Goal: Contribute content

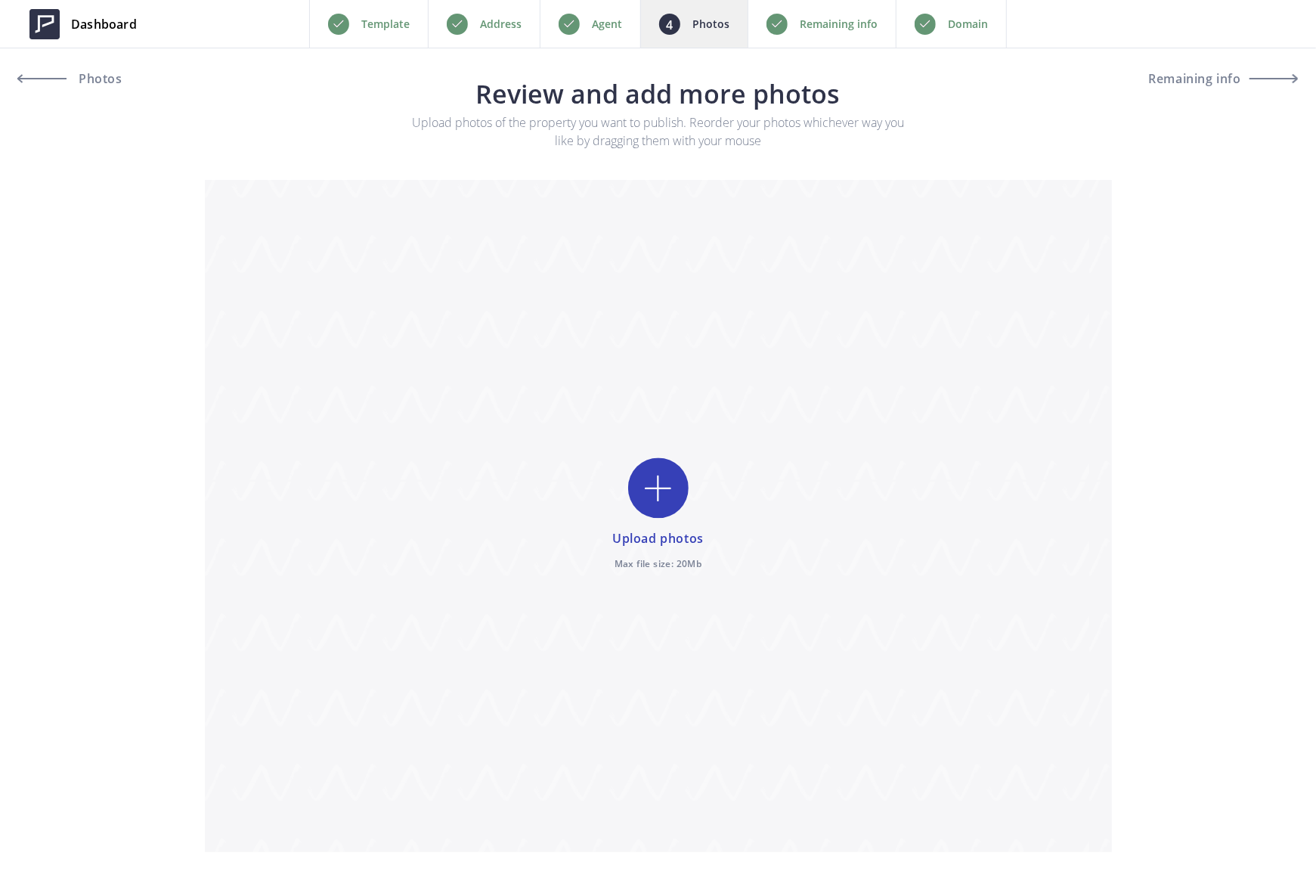
click at [671, 490] on input "file" at bounding box center [659, 515] width 907 height 672
type input "C:\fakepath\072.jpg"
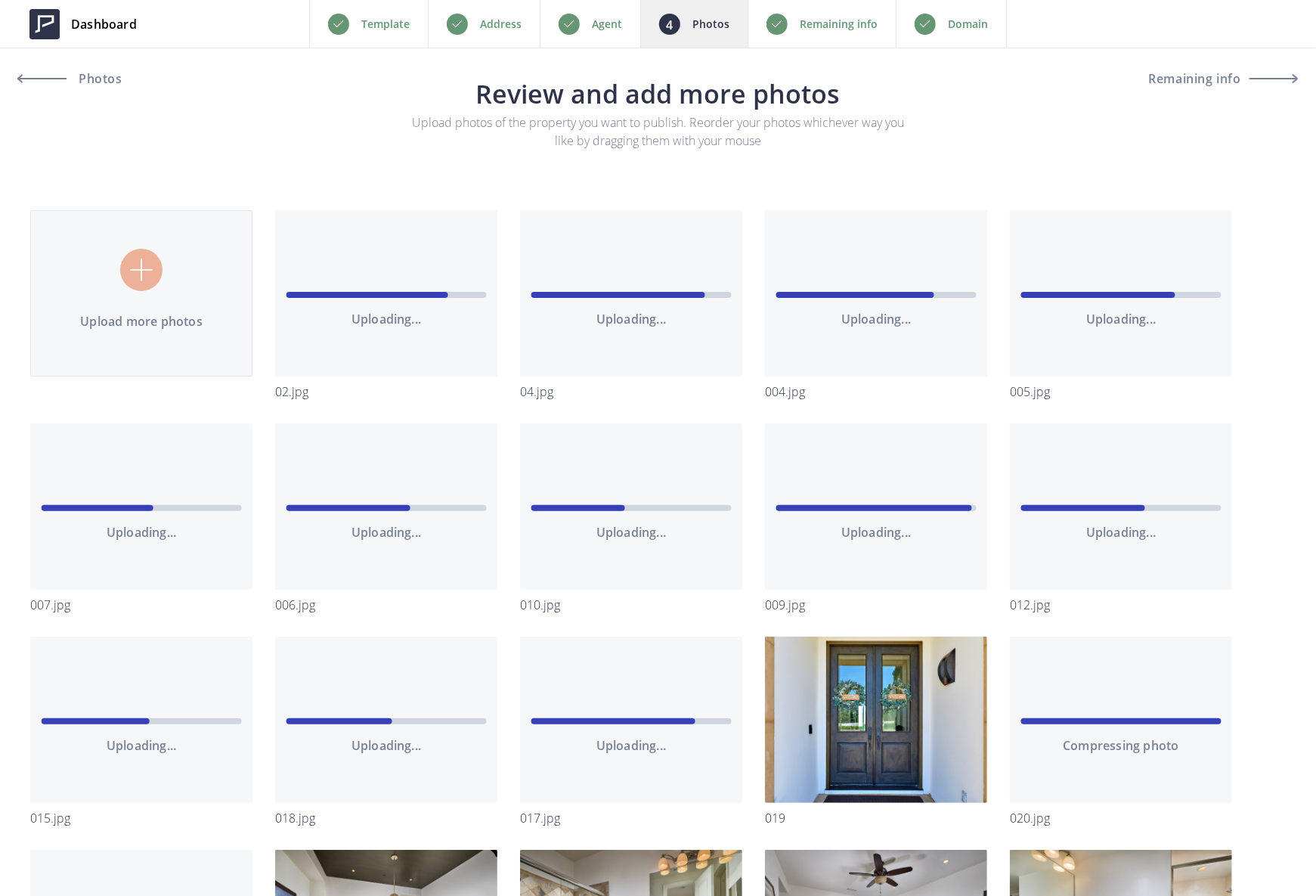
type input "C:\fakepath\074 - Living Room - Mid-Century Modern - 21.jpg"
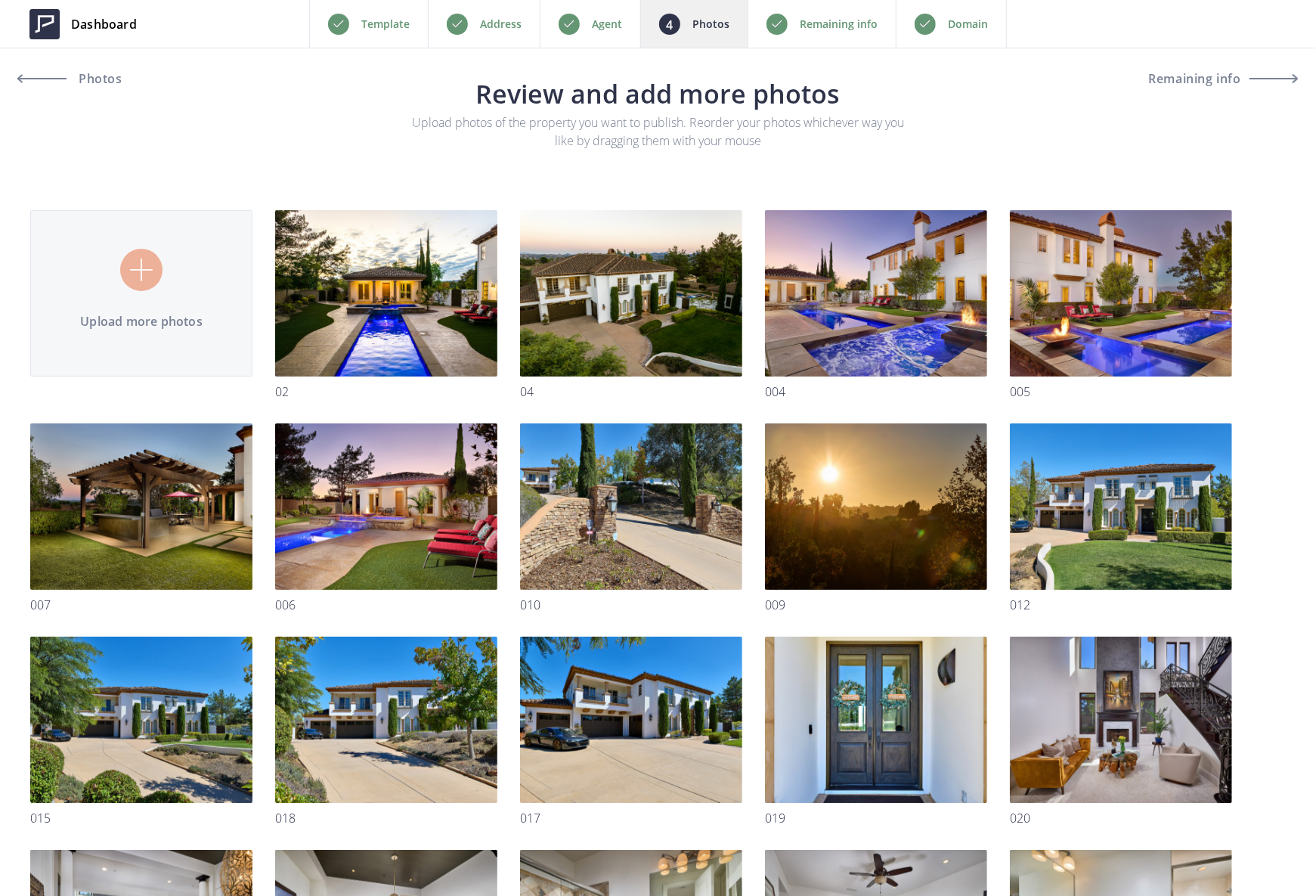
click at [829, 19] on p "Remaining info" at bounding box center [839, 24] width 78 height 19
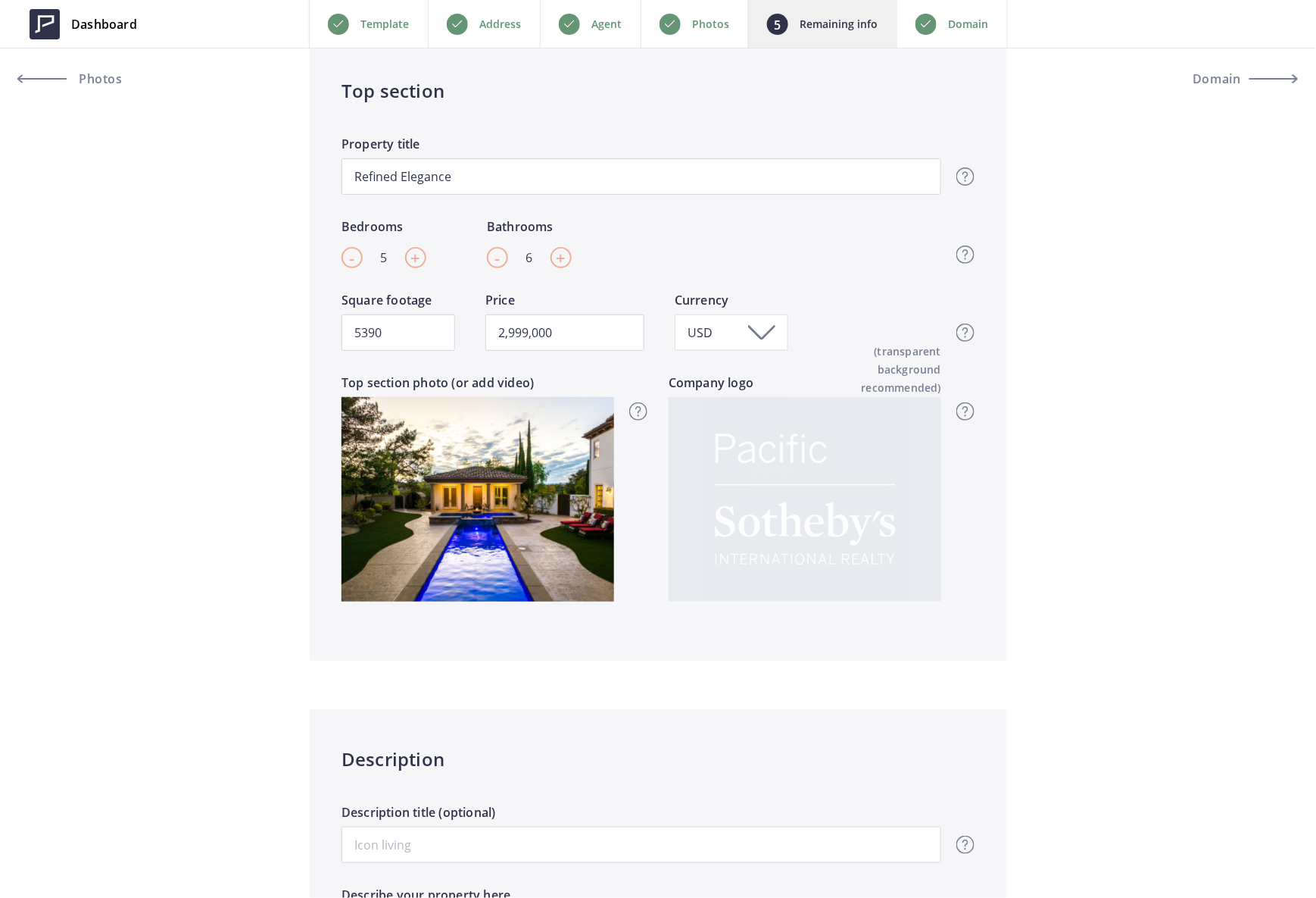
scroll to position [505, 0]
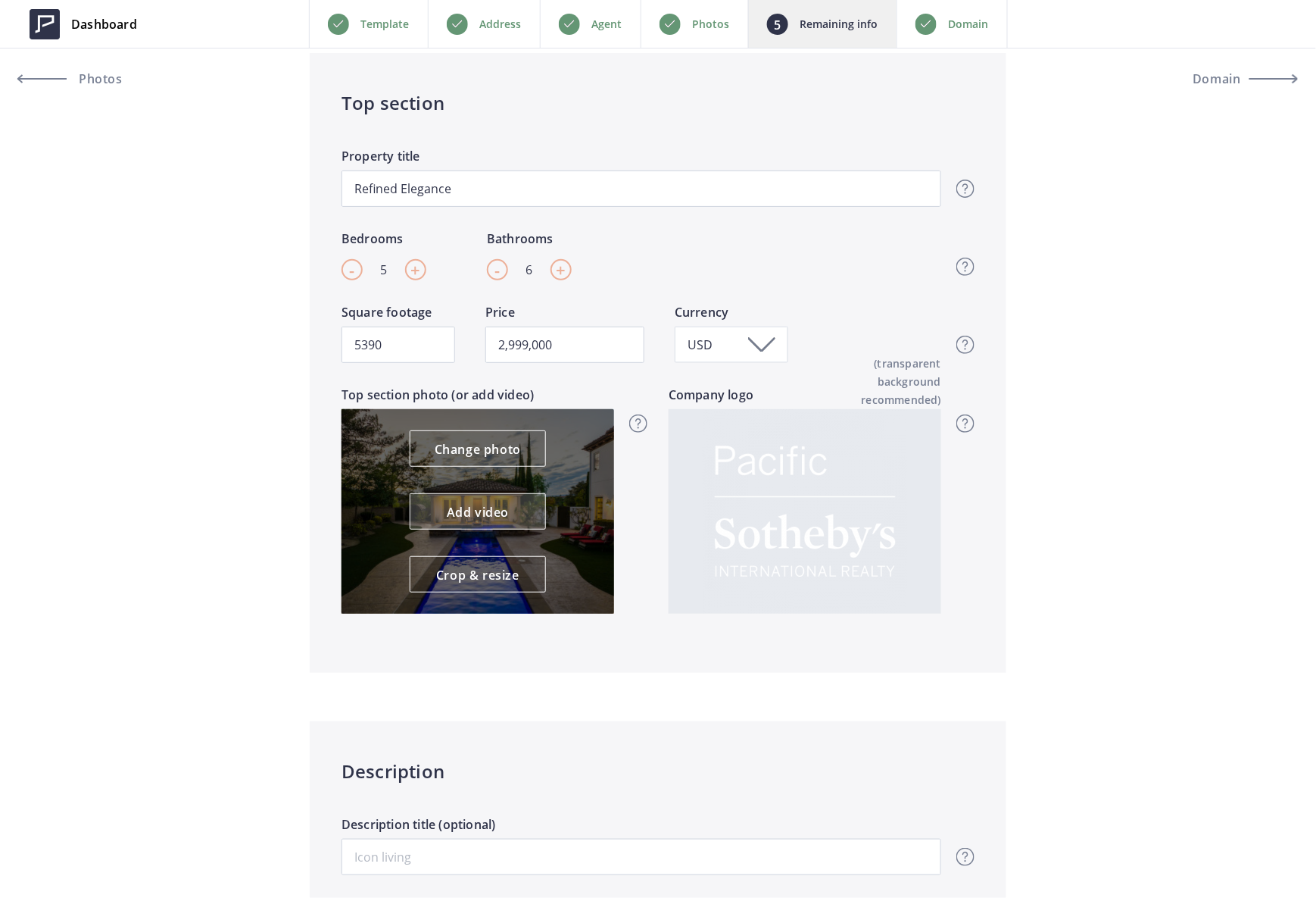
click at [489, 512] on link "Add video" at bounding box center [478, 511] width 136 height 36
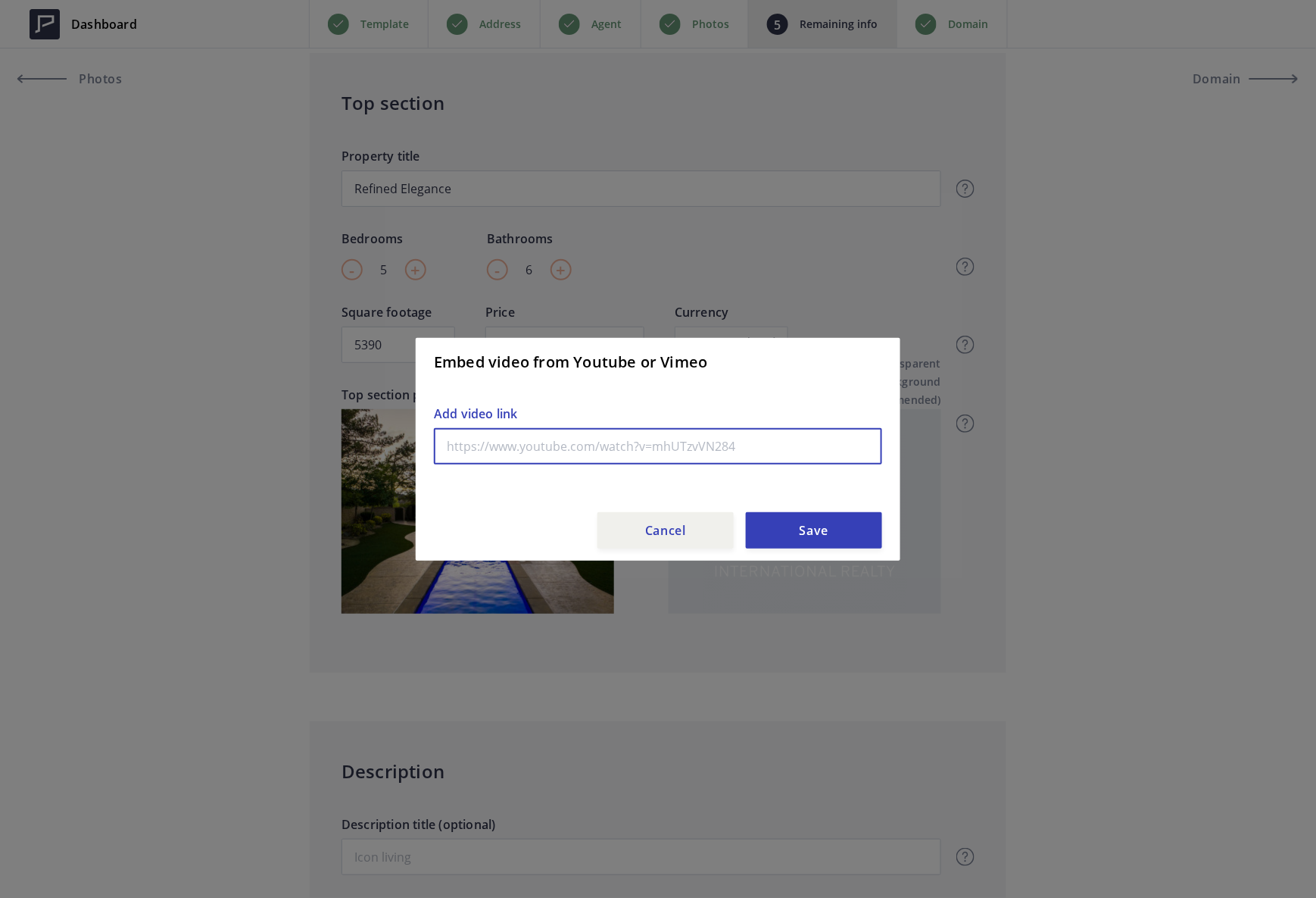
click at [567, 447] on input "text" at bounding box center [658, 446] width 448 height 36
paste input "[URL][DOMAIN_NAME]"
type input "[URL][DOMAIN_NAME]"
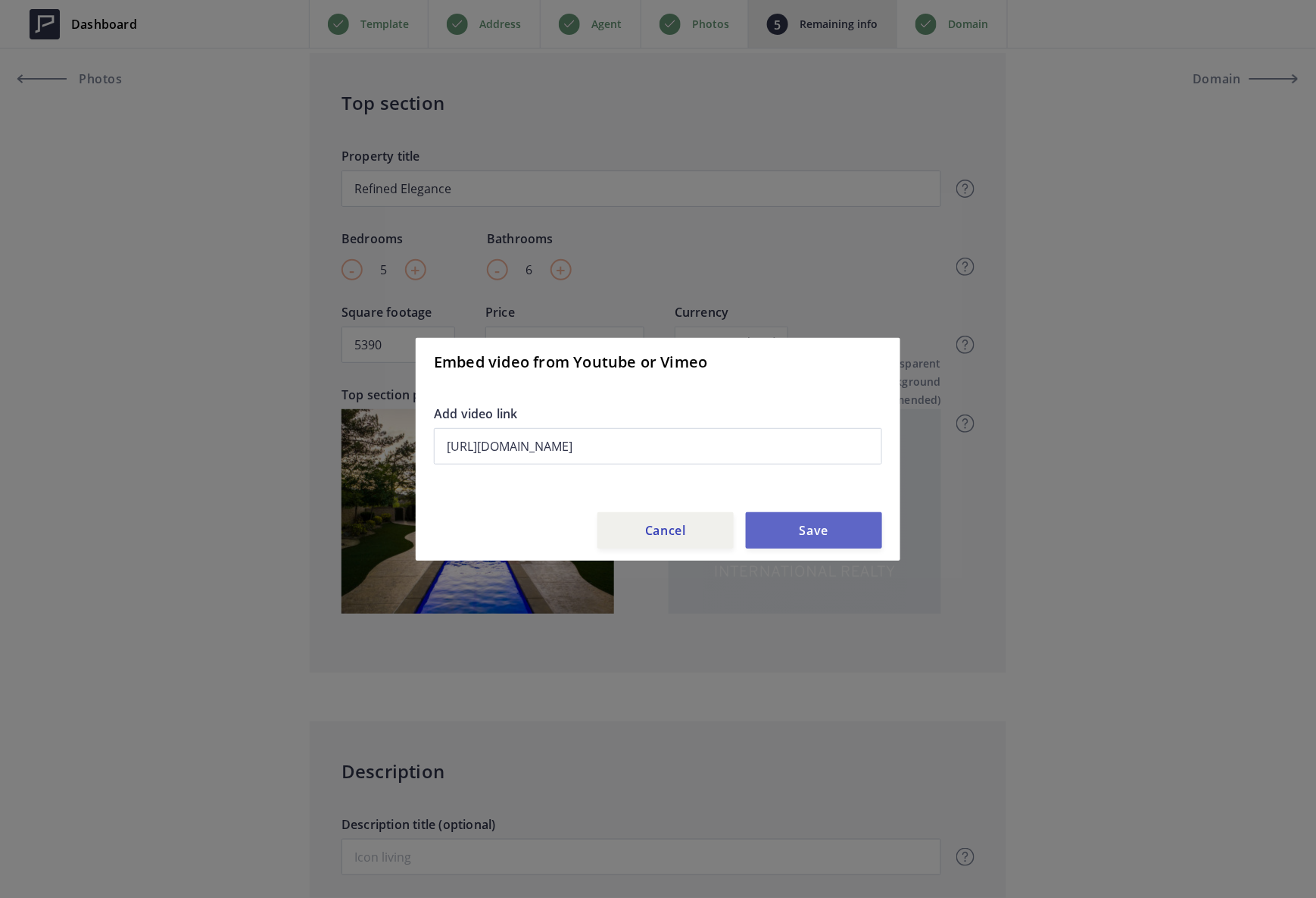
click at [798, 535] on button "Save" at bounding box center [814, 530] width 136 height 36
type input "2,999,000"
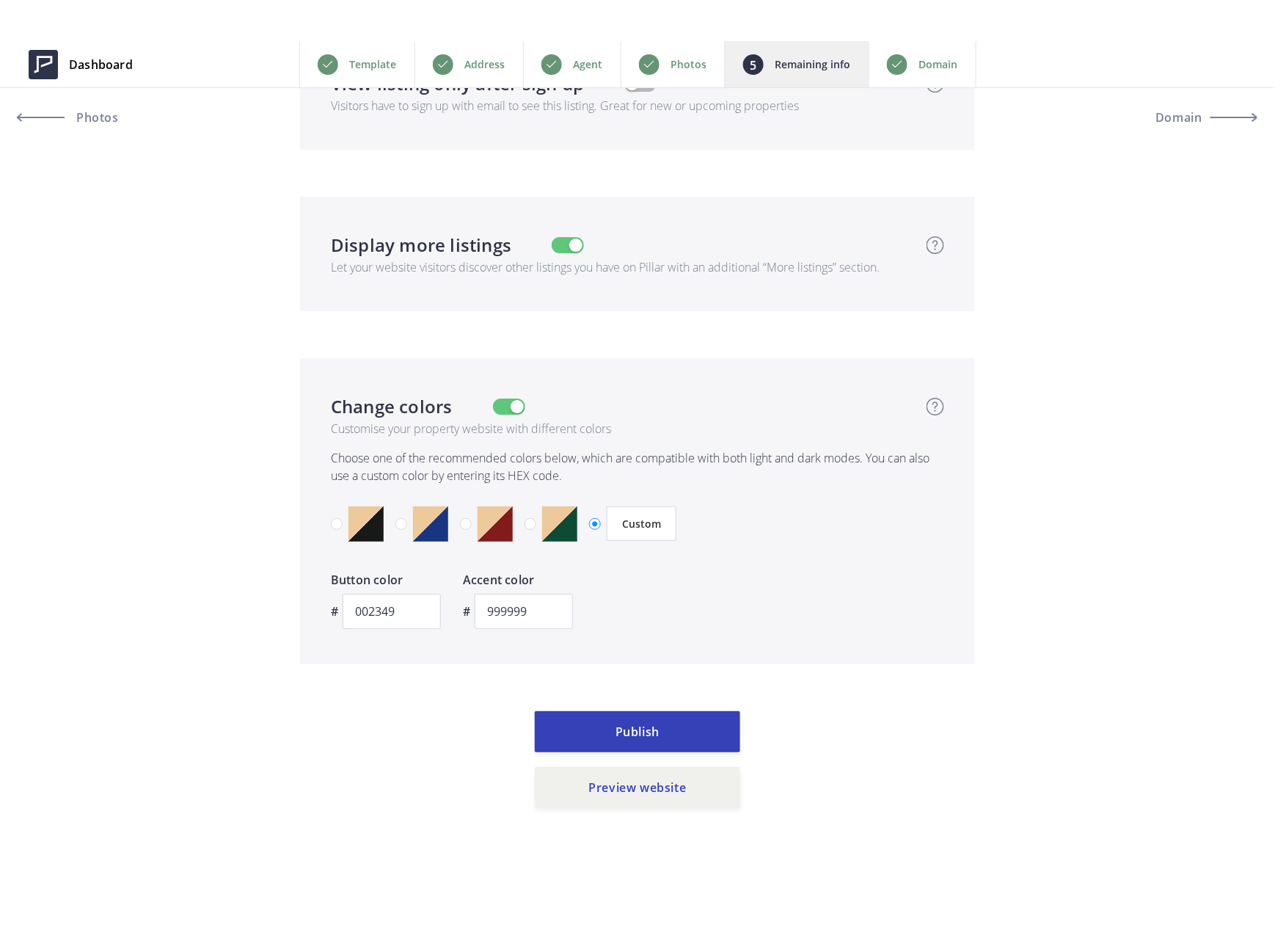
scroll to position [5327, 0]
